Goal: Navigation & Orientation: Find specific page/section

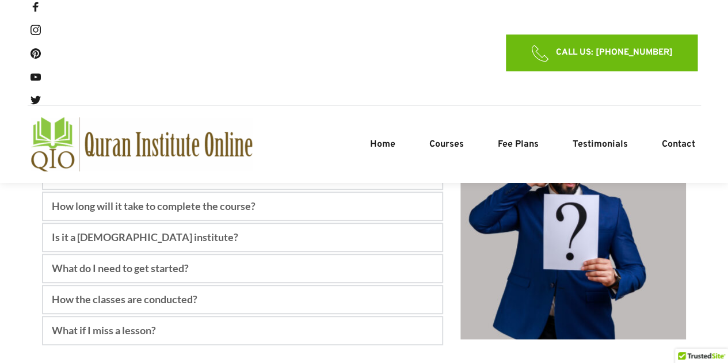
scroll to position [4634, 0]
click at [388, 146] on span "Home" at bounding box center [381, 145] width 25 height 14
